Goal: Task Accomplishment & Management: Manage account settings

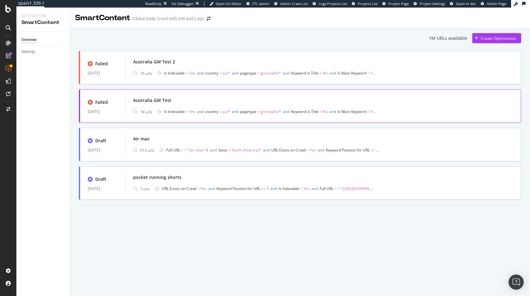
click at [151, 105] on div "Australia GW Test 1K urls Is Indexable = Yes and country = au/* and pagetype = …" at bounding box center [323, 106] width 380 height 20
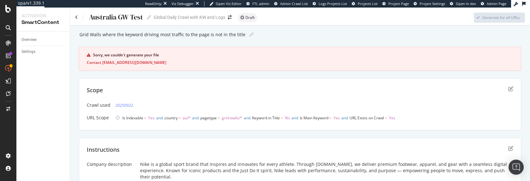
click at [154, 89] on div "Scope" at bounding box center [300, 94] width 426 height 16
click at [510, 90] on icon "edit" at bounding box center [510, 88] width 5 height 5
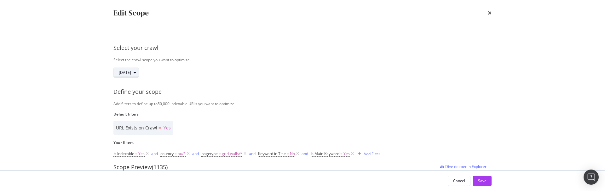
click at [128, 72] on span "[DATE]" at bounding box center [125, 72] width 12 height 5
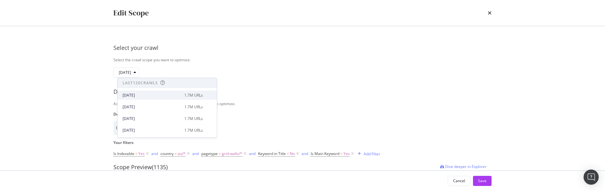
click at [152, 95] on div "[DATE]" at bounding box center [152, 95] width 58 height 6
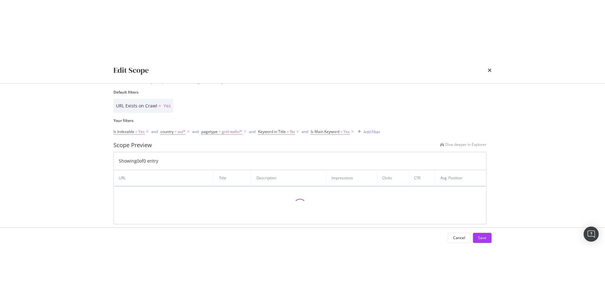
scroll to position [89, 0]
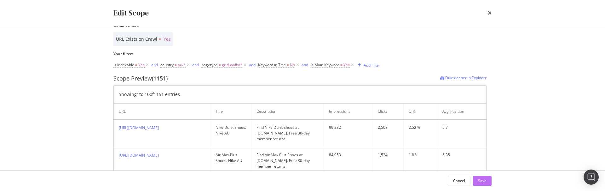
click at [486, 180] on div "Save" at bounding box center [482, 180] width 9 height 5
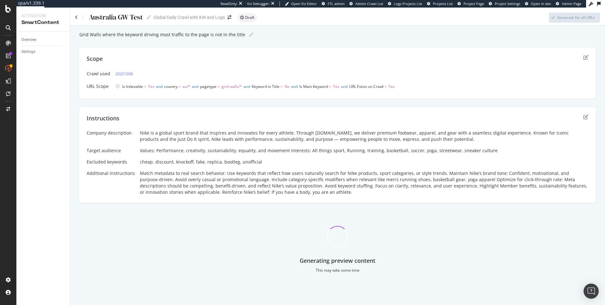
click at [353, 54] on div "Scope Crawl used 20251008 URL Scope Is Indexable = Yes and country = au/* and p…" at bounding box center [338, 73] width 518 height 52
click at [129, 74] on link "20251008" at bounding box center [124, 74] width 18 height 7
click at [588, 56] on icon "edit" at bounding box center [585, 57] width 5 height 5
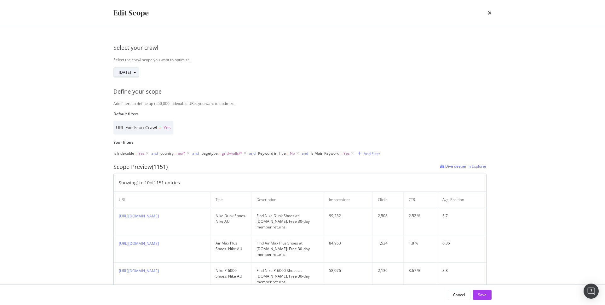
click at [139, 72] on div "modal" at bounding box center [135, 73] width 8 height 4
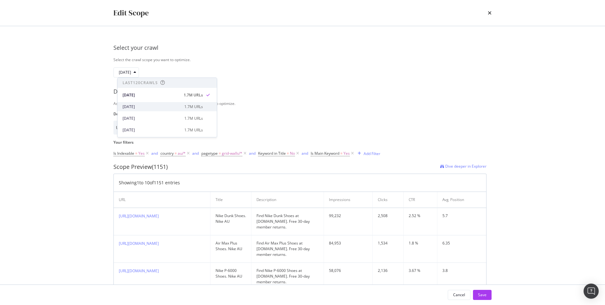
click at [142, 107] on div "[DATE]" at bounding box center [152, 107] width 58 height 6
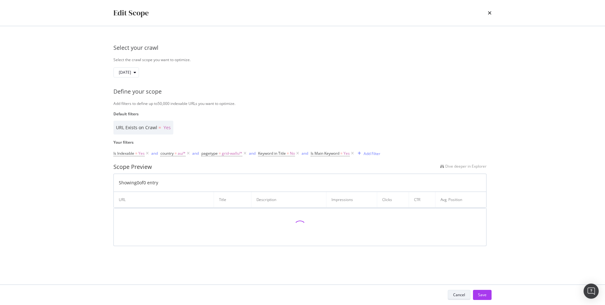
click at [455, 296] on div "Cancel" at bounding box center [459, 294] width 12 height 5
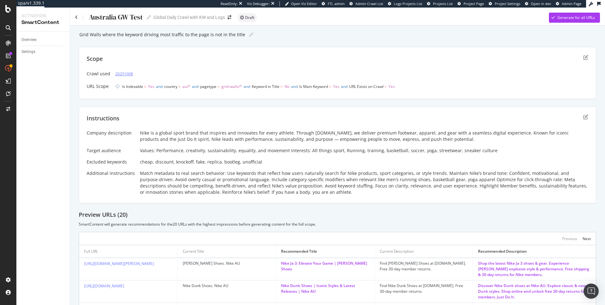
click at [124, 75] on link "20251008" at bounding box center [124, 74] width 18 height 7
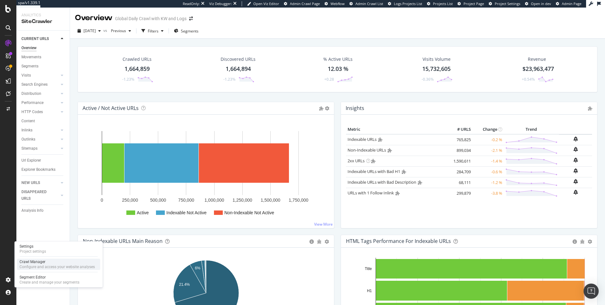
click at [38, 259] on div "Crawl Manager" at bounding box center [57, 261] width 75 height 5
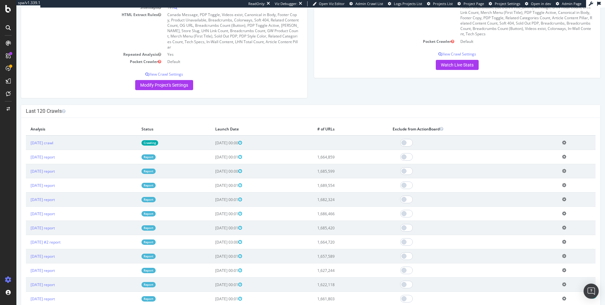
scroll to position [138, 0]
